Goal: Task Accomplishment & Management: Manage account settings

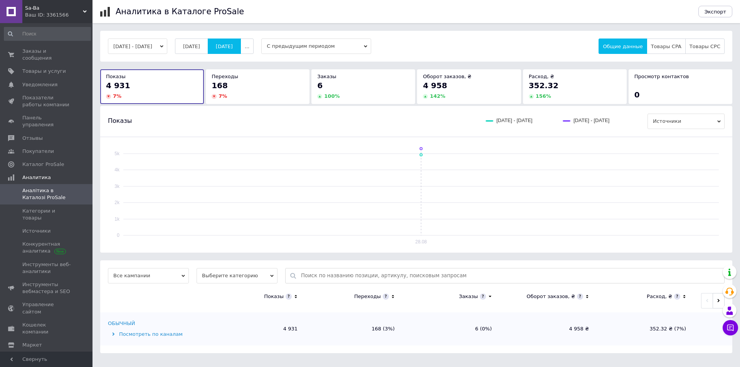
drag, startPoint x: 0, startPoint y: 0, endPoint x: 104, endPoint y: 55, distance: 117.6
click at [200, 46] on span "[DATE]" at bounding box center [191, 47] width 17 height 6
click at [52, 50] on span "Заказы и сообщения" at bounding box center [46, 55] width 49 height 14
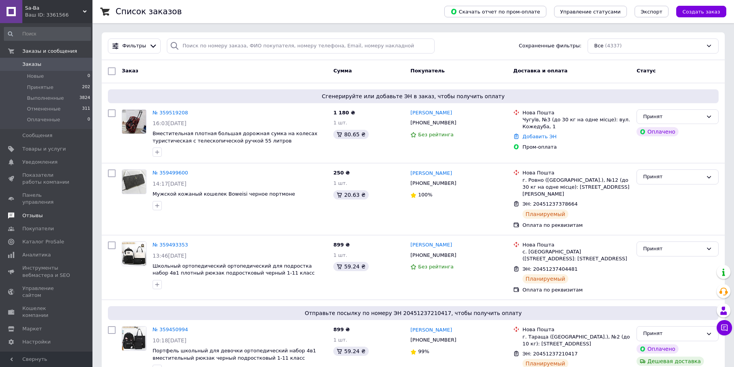
click at [37, 212] on span "Отзывы" at bounding box center [32, 215] width 20 height 7
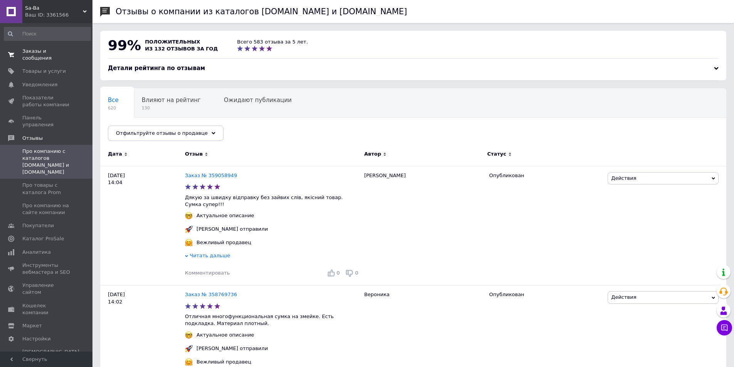
click at [51, 50] on span "Заказы и сообщения" at bounding box center [46, 55] width 49 height 14
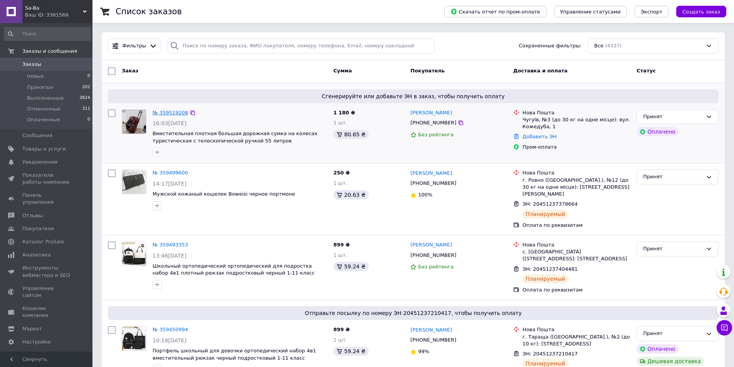
click at [167, 114] on link "№ 359519208" at bounding box center [170, 113] width 35 height 6
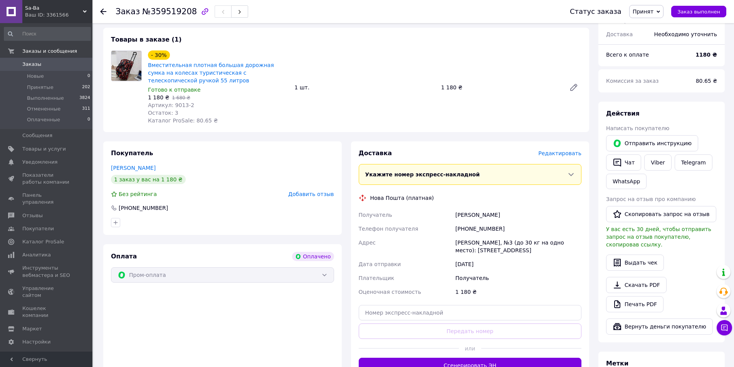
scroll to position [77, 0]
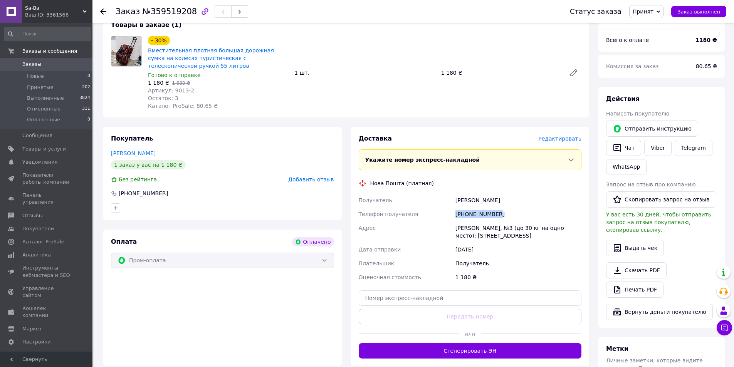
drag, startPoint x: 452, startPoint y: 217, endPoint x: 526, endPoint y: 217, distance: 74.0
click at [526, 217] on div "Получатель [PERSON_NAME] Телефон получателя [PHONE_NUMBER] [PERSON_NAME], №3 (д…" at bounding box center [470, 238] width 226 height 91
copy div "Телефон получателя [PHONE_NUMBER]"
click at [452, 264] on div "Плательщик" at bounding box center [405, 264] width 97 height 14
drag, startPoint x: 449, startPoint y: 215, endPoint x: 513, endPoint y: 212, distance: 63.3
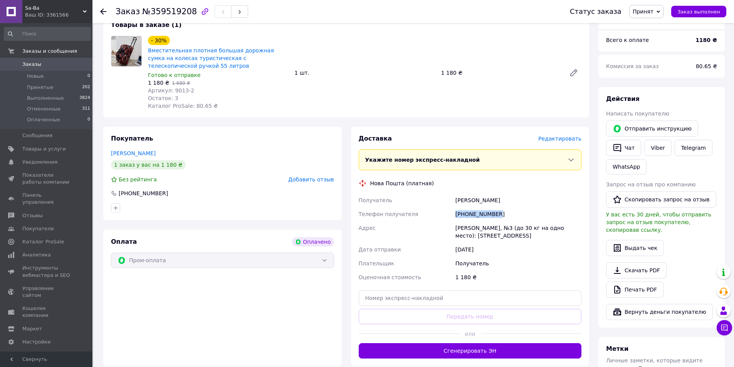
click at [513, 212] on div "Получатель [PERSON_NAME] Телефон получателя [PHONE_NUMBER] [PERSON_NAME], №3 (д…" at bounding box center [470, 238] width 226 height 91
copy div "Телефон получателя [PHONE_NUMBER]"
click at [430, 254] on div "Дата отправки" at bounding box center [405, 250] width 97 height 14
drag, startPoint x: 455, startPoint y: 201, endPoint x: 489, endPoint y: 214, distance: 36.8
click at [514, 200] on div "Получатель [PERSON_NAME] Телефон получателя [PHONE_NUMBER] [PERSON_NAME], №3 (д…" at bounding box center [470, 238] width 226 height 91
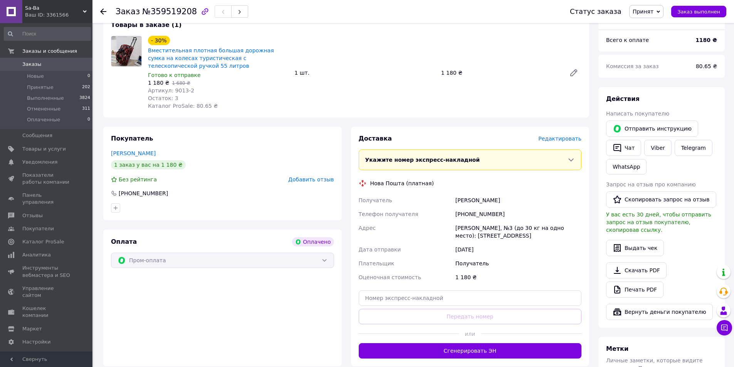
copy div "Получатель [PERSON_NAME]"
click at [424, 262] on div "Плательщик" at bounding box center [405, 264] width 97 height 14
drag, startPoint x: 454, startPoint y: 227, endPoint x: 472, endPoint y: 229, distance: 17.8
click at [472, 229] on div "[PERSON_NAME], №3 (до 30 кг на одно место): [STREET_ADDRESS]" at bounding box center [518, 232] width 129 height 22
copy div "[PERSON_NAME]"
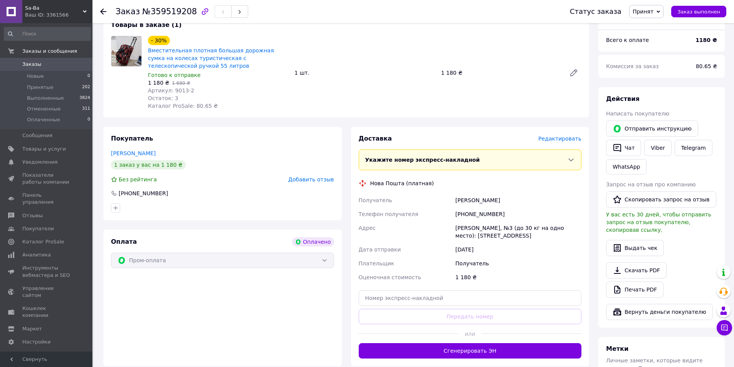
click at [426, 276] on div "Оценочная стоимость" at bounding box center [405, 278] width 97 height 14
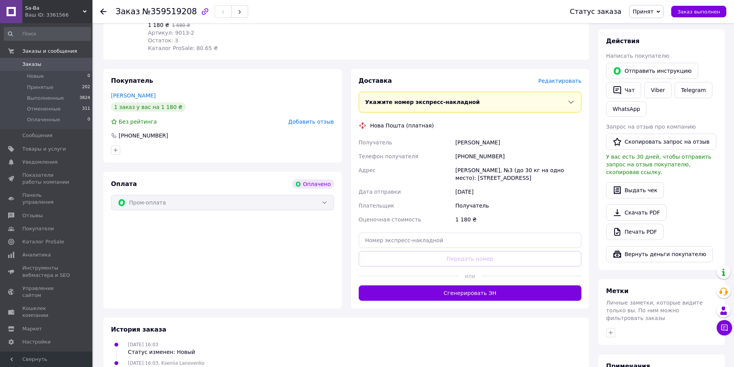
scroll to position [154, 0]
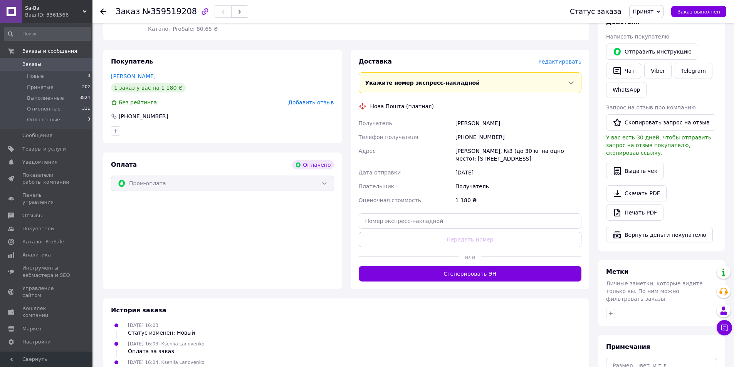
click at [413, 231] on div "Доставка Редактировать Укажите номер экспресс-накладной Обязательно введите ном…" at bounding box center [470, 169] width 223 height 224
click at [414, 222] on input "text" at bounding box center [470, 221] width 223 height 15
paste input "20451237575345"
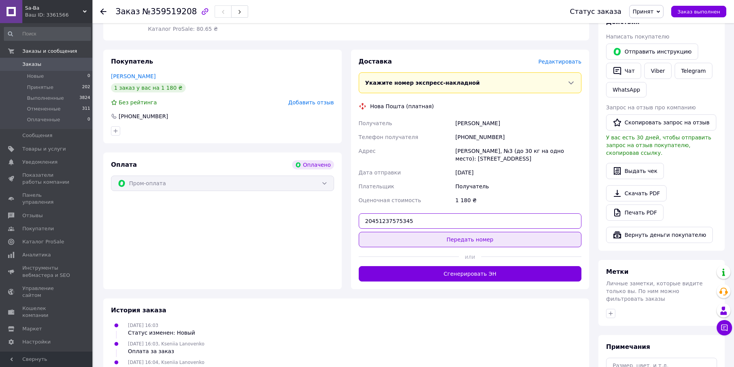
type input "20451237575345"
click at [424, 237] on button "Передать номер" at bounding box center [470, 239] width 223 height 15
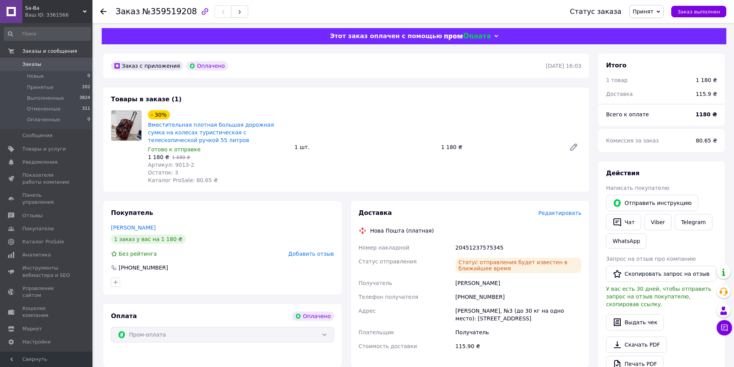
scroll to position [0, 0]
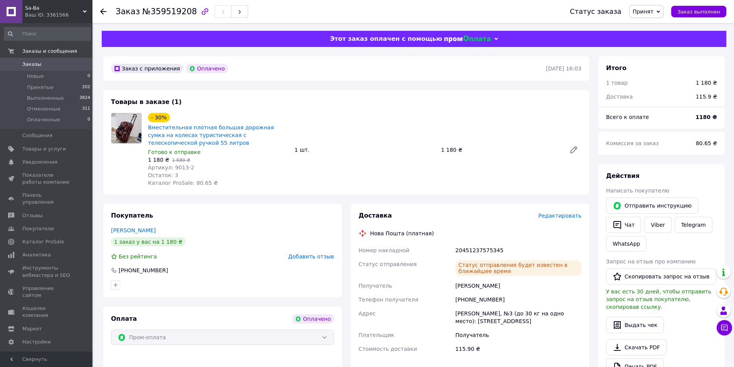
click at [381, 251] on span "Номер накладной" at bounding box center [384, 250] width 51 height 6
click at [426, 279] on div "Статус отправления" at bounding box center [405, 268] width 97 height 22
drag, startPoint x: 425, startPoint y: 279, endPoint x: 420, endPoint y: 275, distance: 6.9
click at [424, 280] on div "Получатель" at bounding box center [405, 286] width 97 height 14
click at [411, 275] on div "Статус отправления" at bounding box center [405, 268] width 97 height 22
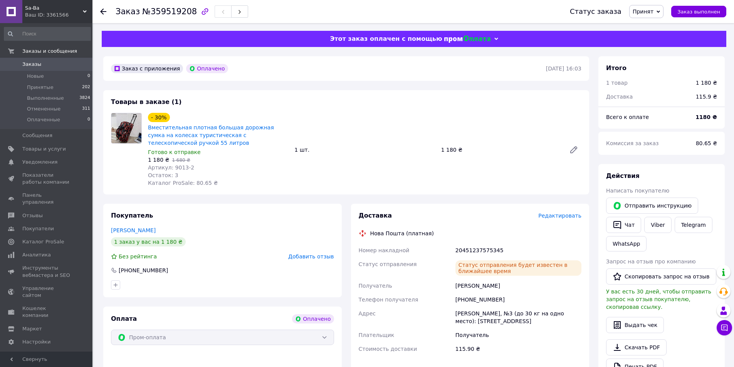
click at [410, 274] on div "Статус отправления" at bounding box center [405, 268] width 97 height 22
click at [41, 150] on span "Товары и услуги" at bounding box center [44, 149] width 44 height 7
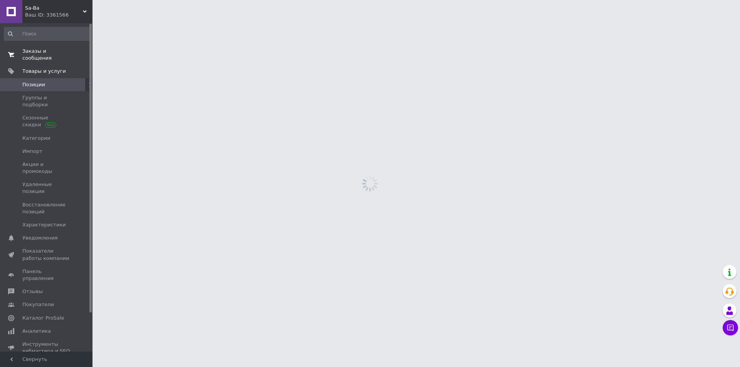
click at [59, 51] on span "Заказы и сообщения" at bounding box center [46, 55] width 49 height 14
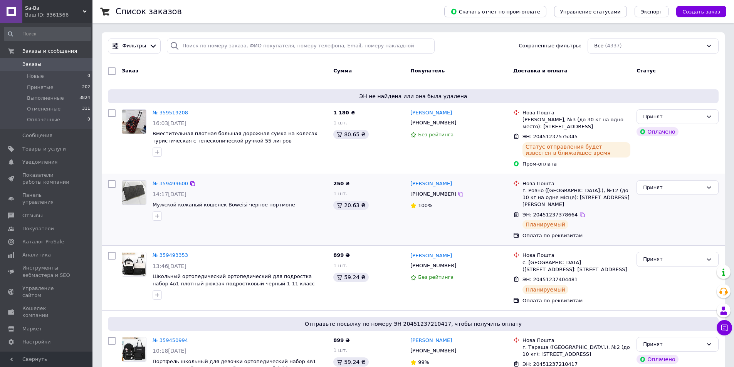
click at [282, 225] on div "№ 359499600 14:17, 29.08.2025 Мужской кожаный кошелек Boweisi черное портмоне" at bounding box center [225, 210] width 212 height 66
